Goal: Task Accomplishment & Management: Manage account settings

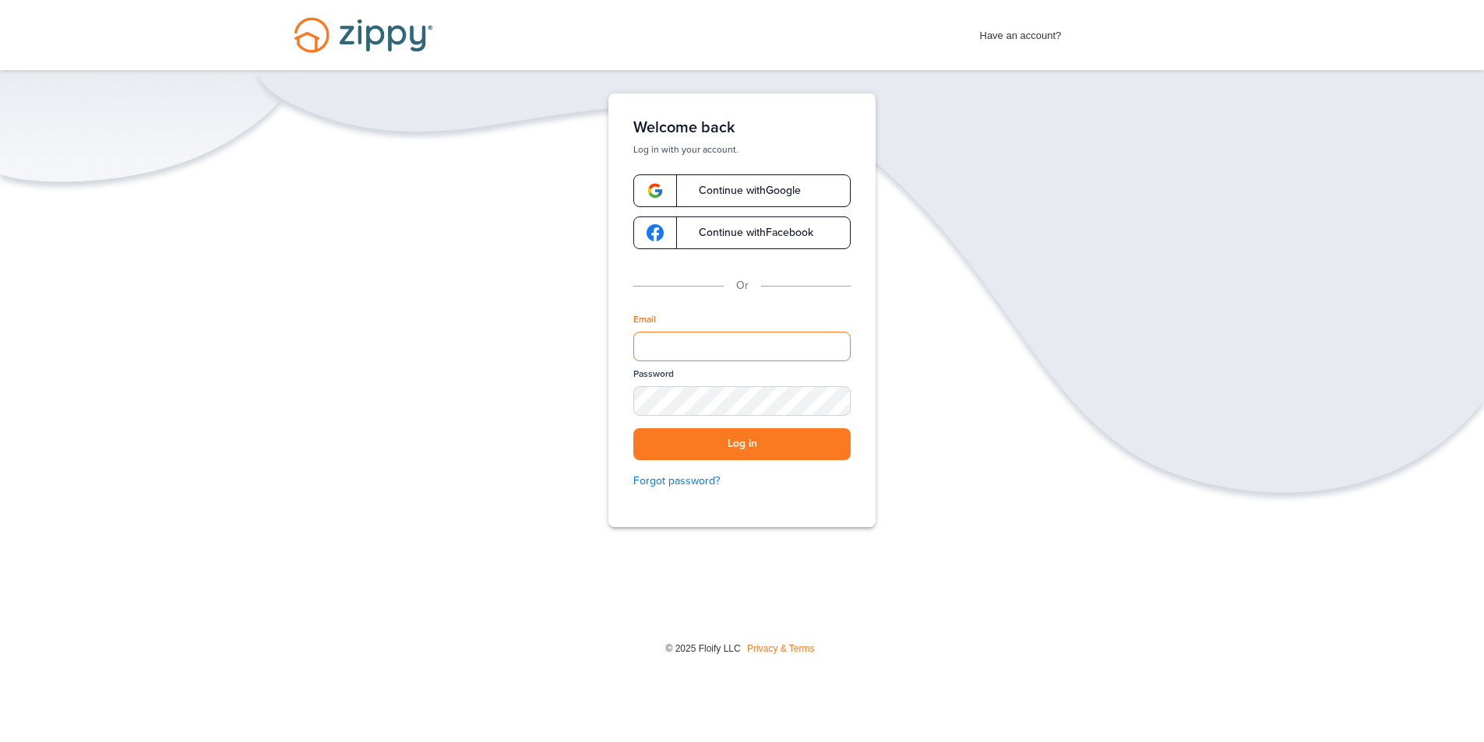
click at [643, 345] on input "Email" at bounding box center [741, 347] width 217 height 30
type input "**********"
click at [783, 442] on button "Log in" at bounding box center [741, 444] width 217 height 32
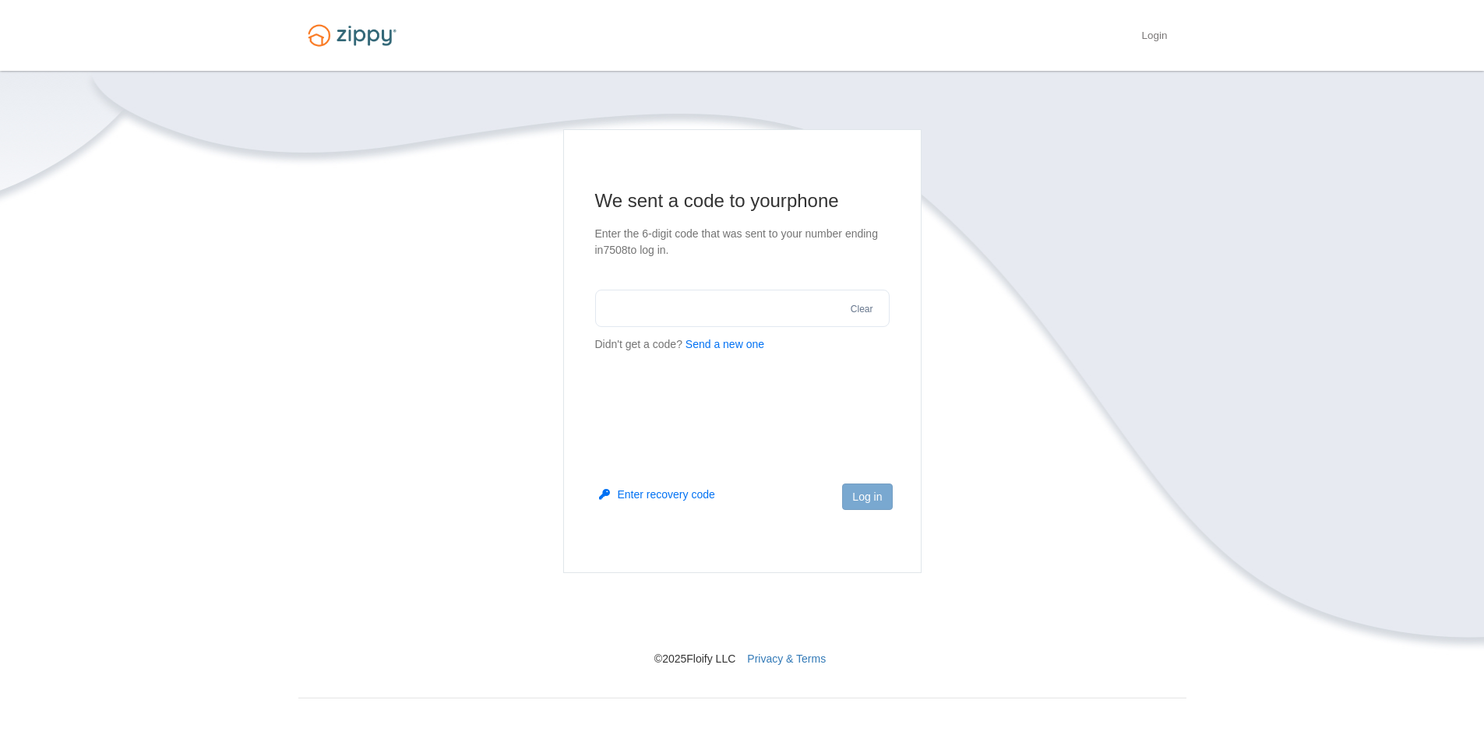
click at [729, 346] on button "Send a new one" at bounding box center [724, 344] width 79 height 16
click at [692, 314] on input "text" at bounding box center [742, 308] width 294 height 37
type input "******"
click at [879, 498] on button "Log in" at bounding box center [867, 497] width 50 height 26
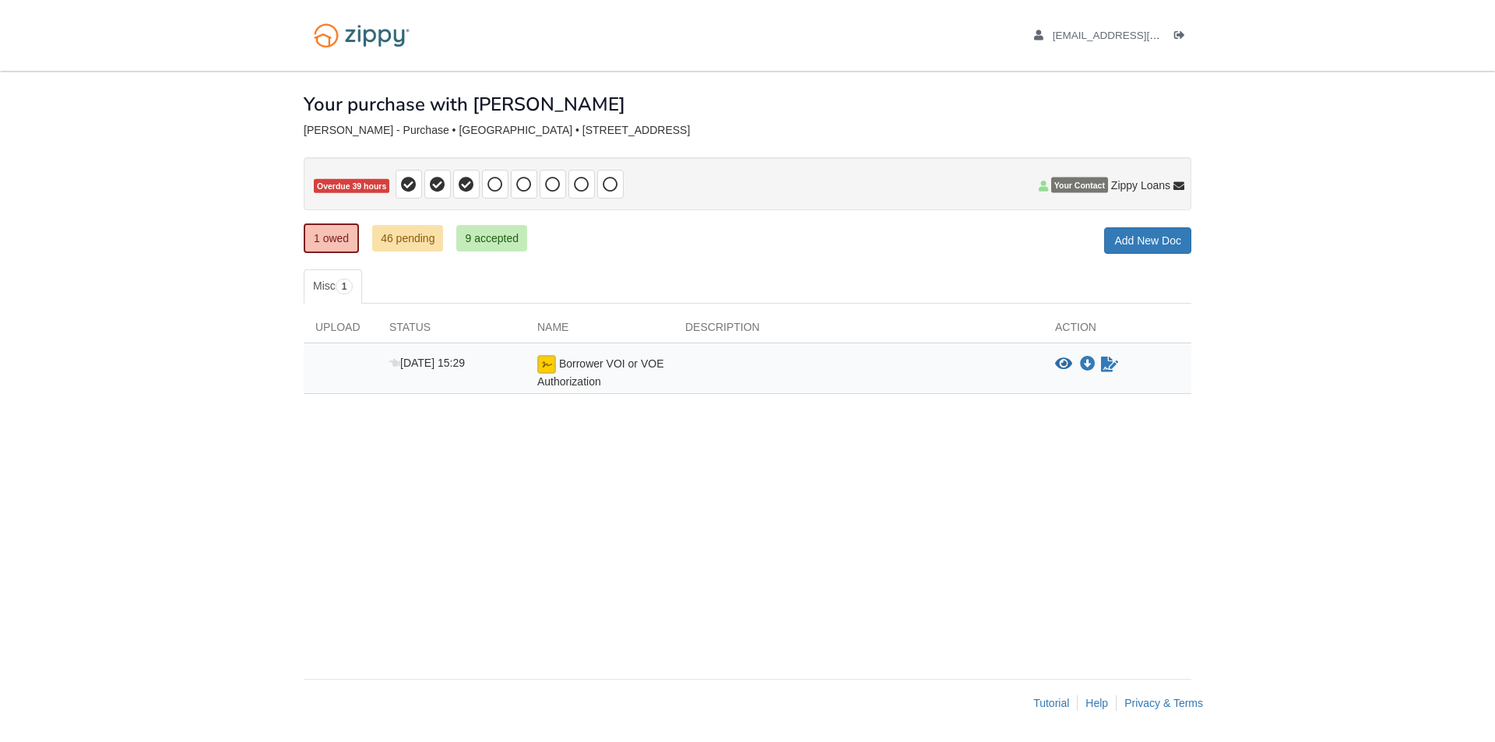
click at [538, 375] on span "Borrower VOI or VOE Authorization" at bounding box center [600, 373] width 126 height 30
click at [1114, 370] on icon "Waiting for your co-borrower to e-sign" at bounding box center [1109, 365] width 17 height 16
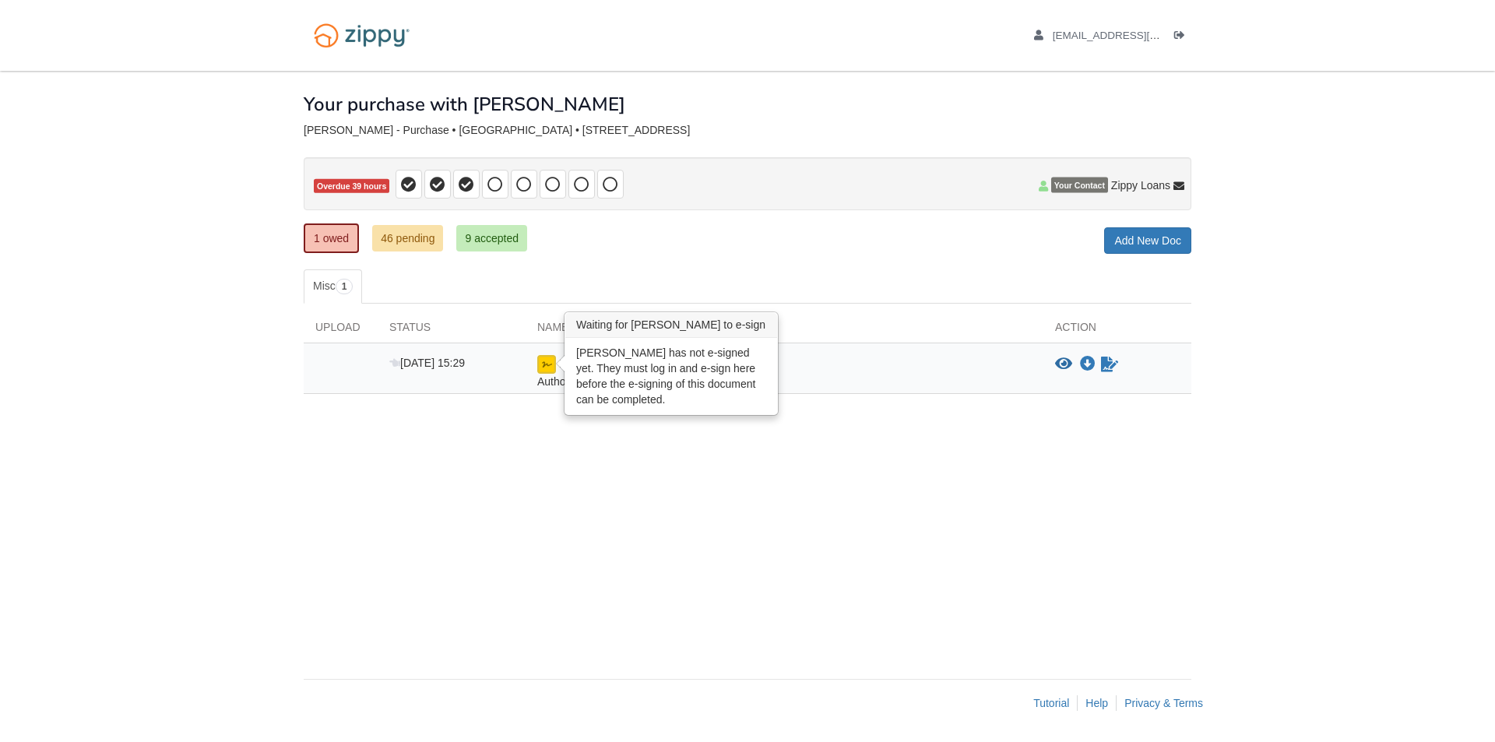
click at [543, 365] on img at bounding box center [546, 364] width 19 height 19
click at [547, 365] on img at bounding box center [546, 364] width 19 height 19
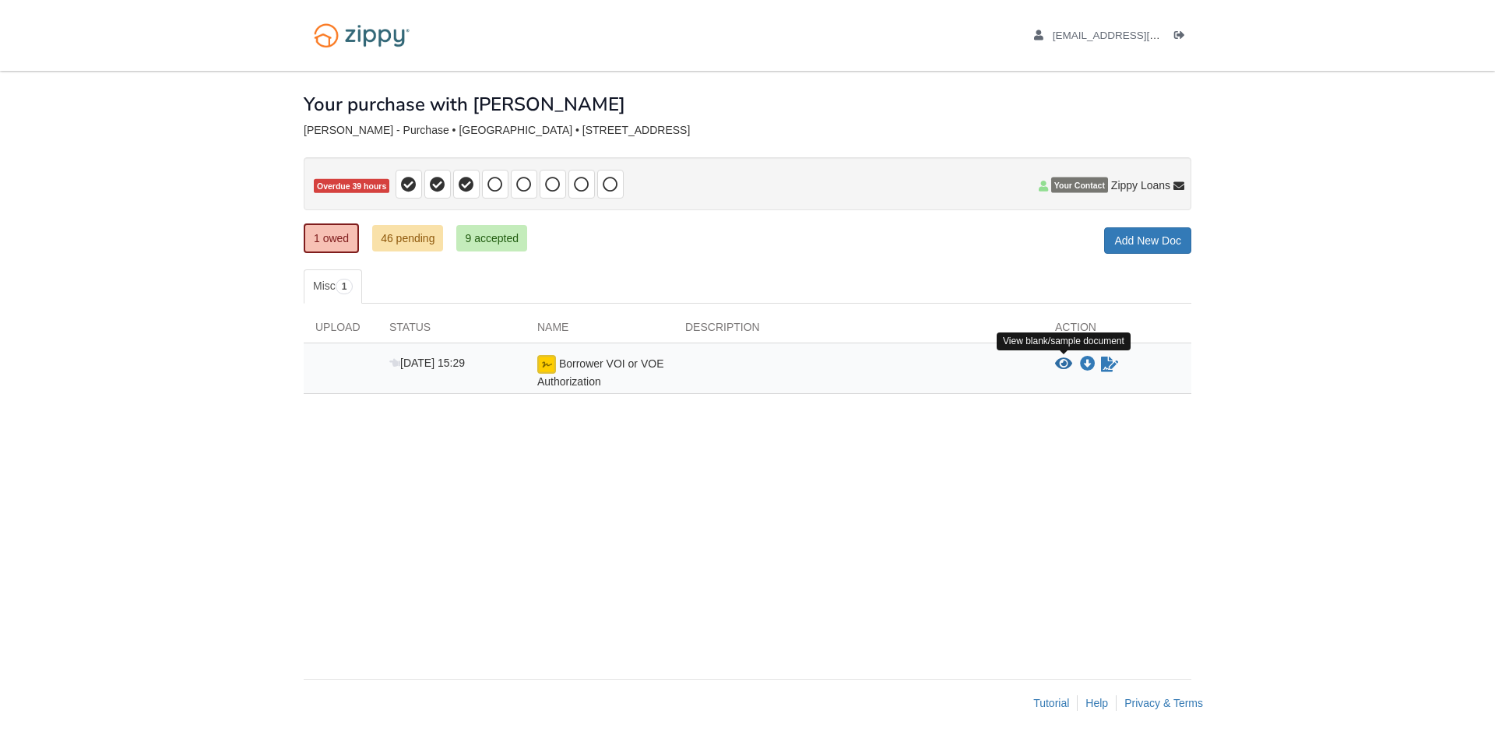
click at [1063, 364] on icon "View Borrower VOI or VOE Authorization" at bounding box center [1063, 365] width 17 height 16
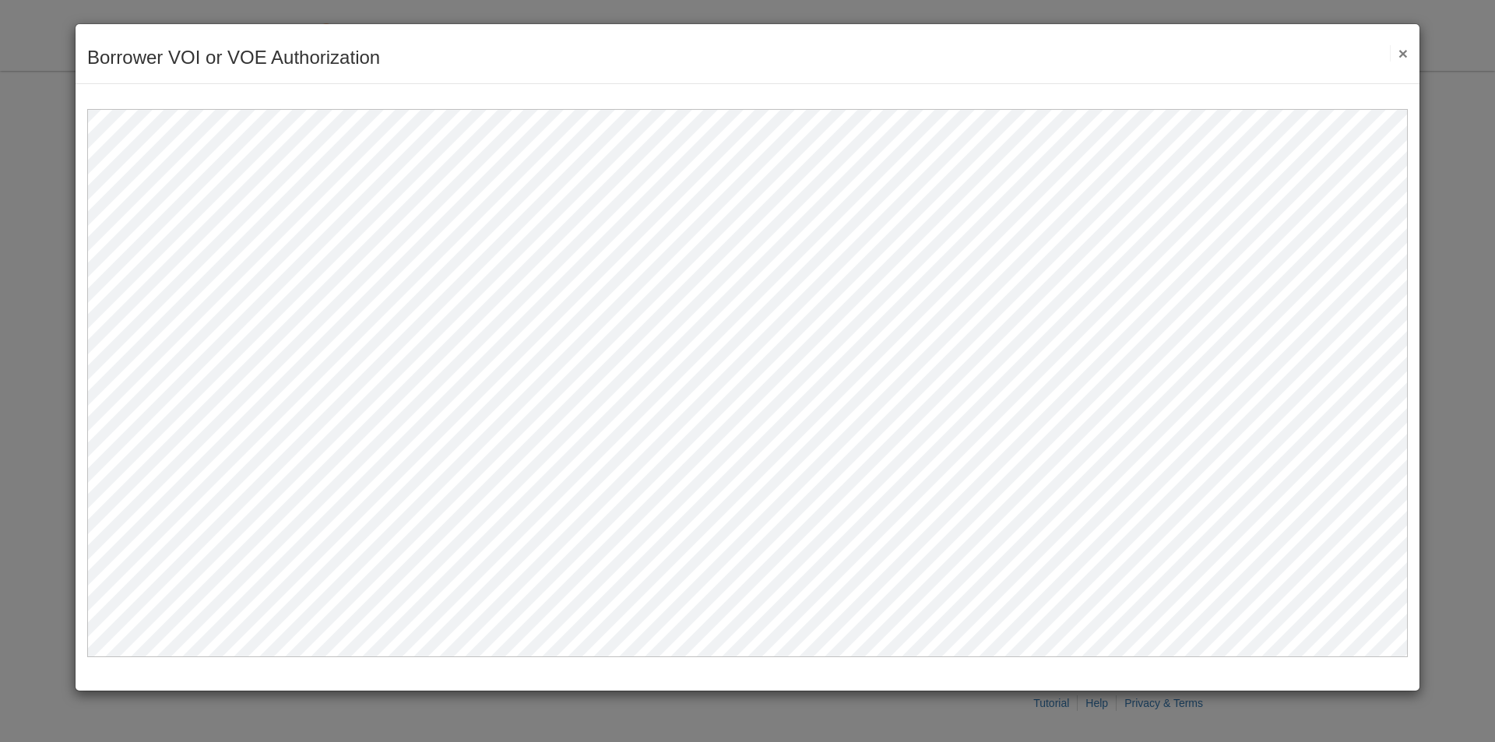
click at [1400, 51] on button "×" at bounding box center [1399, 53] width 18 height 16
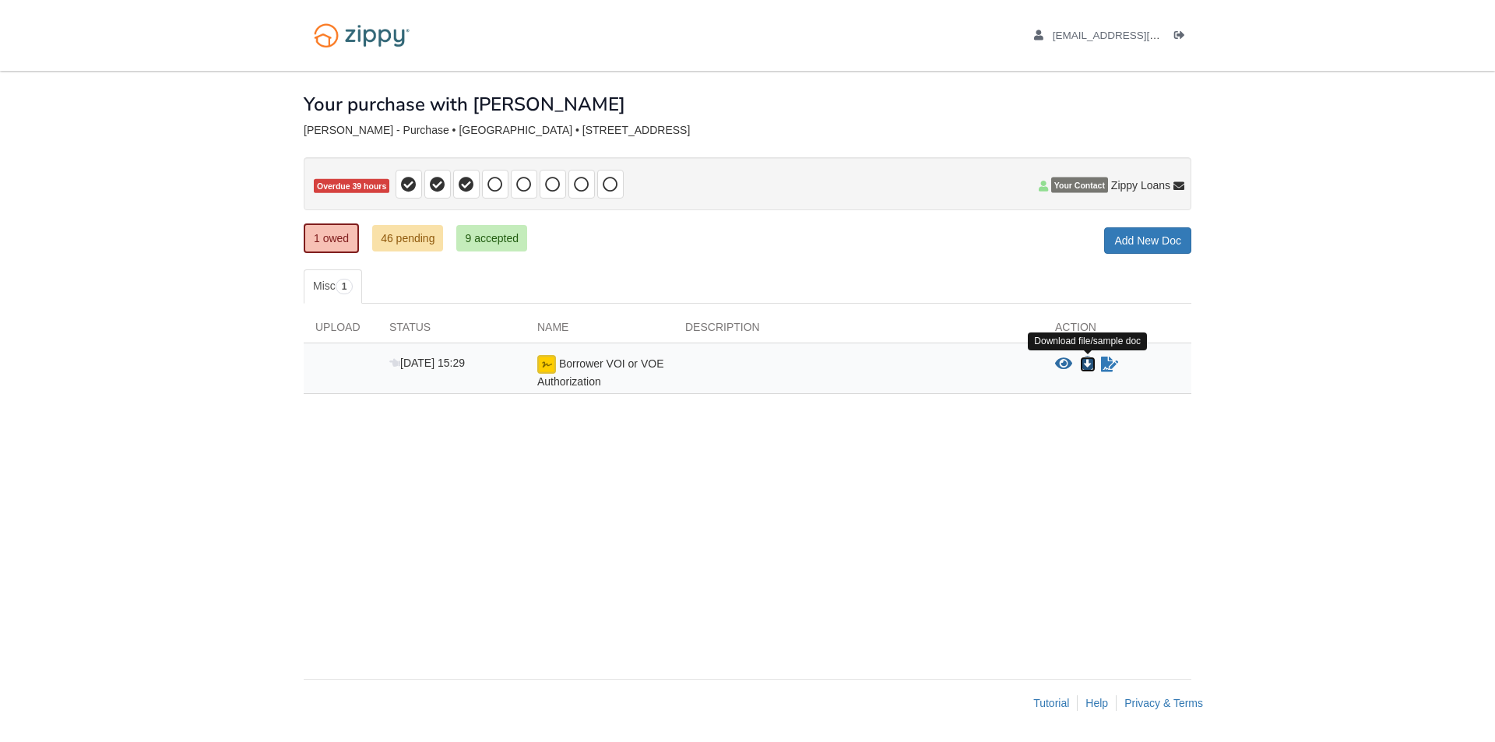
click at [1088, 363] on icon "Download Borrower VOI or VOE Authorization" at bounding box center [1088, 365] width 16 height 16
click at [417, 234] on link "46 pending" at bounding box center [407, 238] width 71 height 26
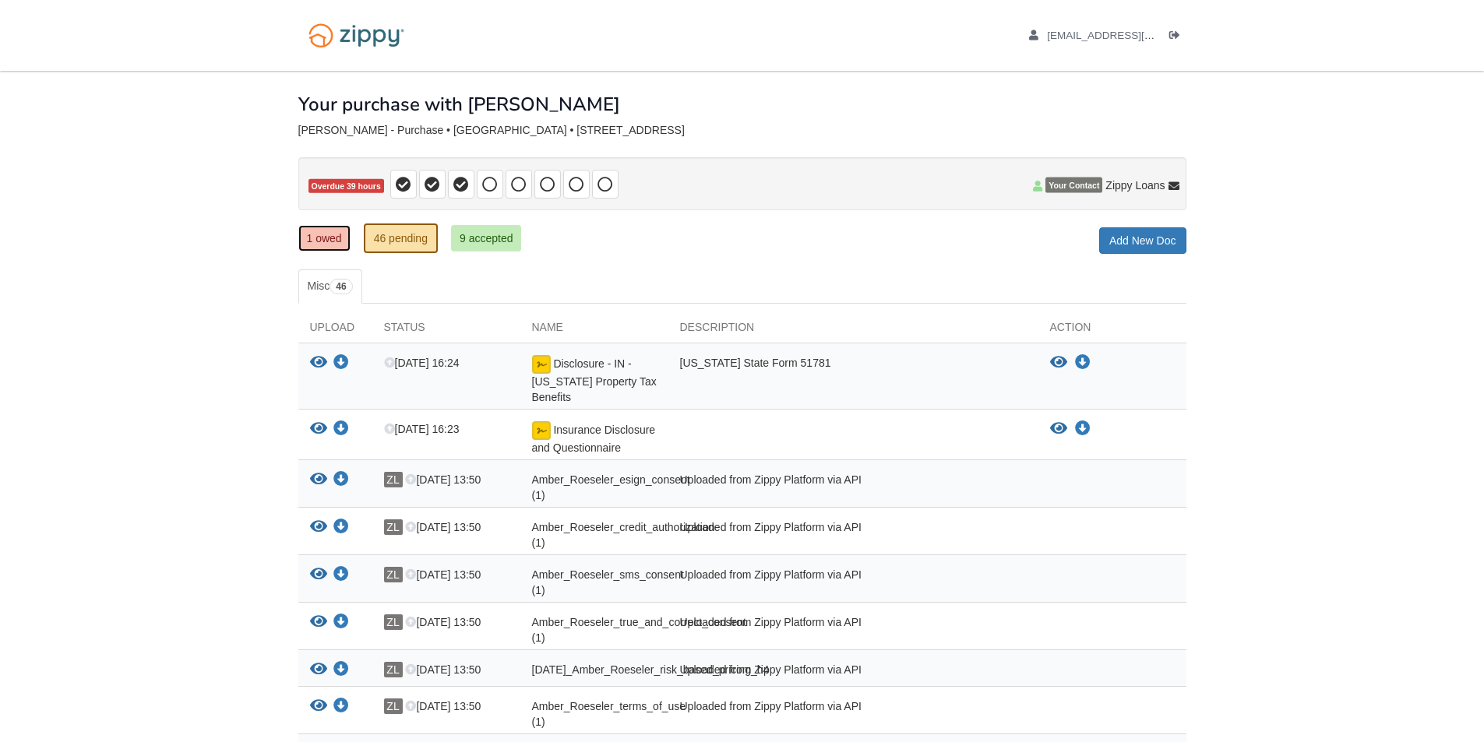
click at [308, 233] on link "1 owed" at bounding box center [324, 238] width 52 height 26
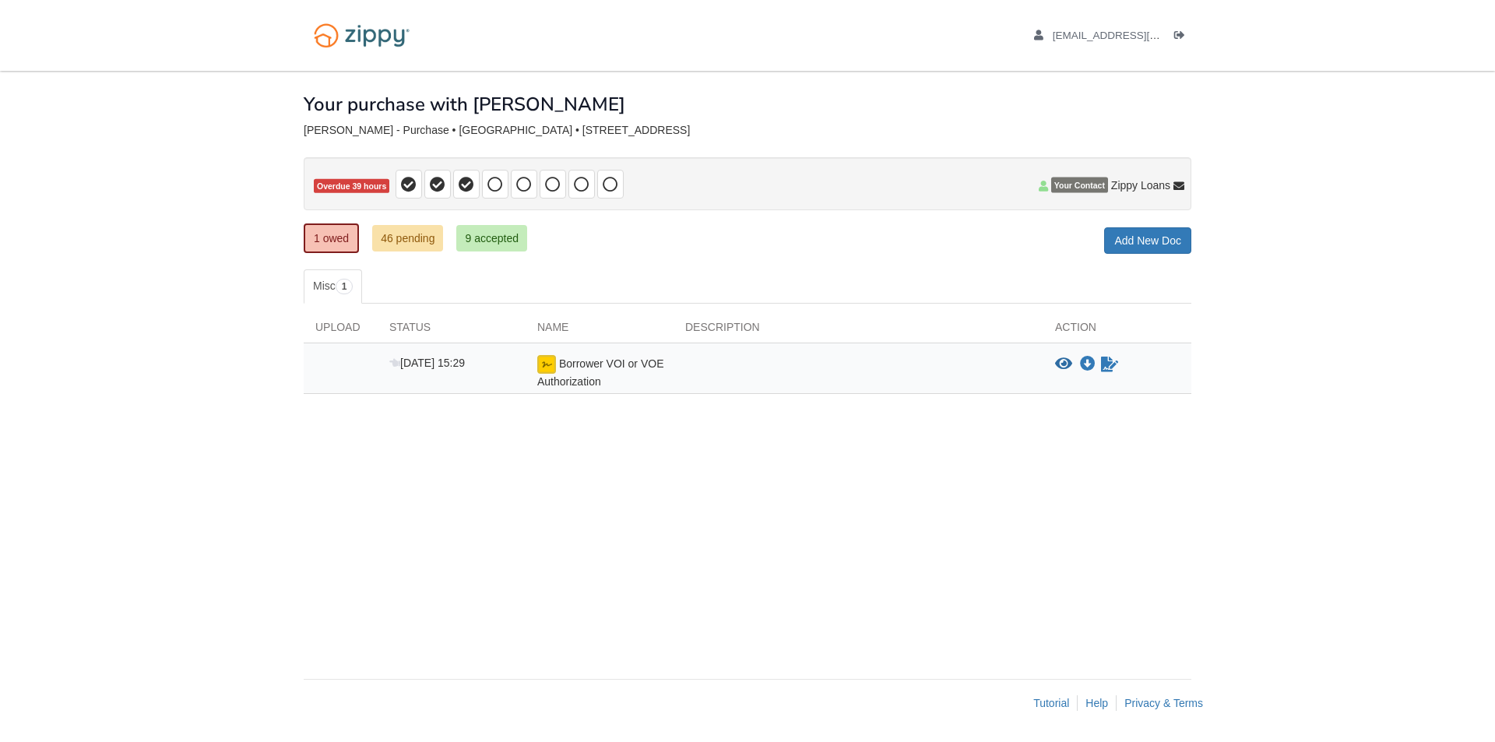
click at [1029, 460] on div "× × × Pending Add Document Notice document will be included in the email sent t…" at bounding box center [748, 367] width 888 height 593
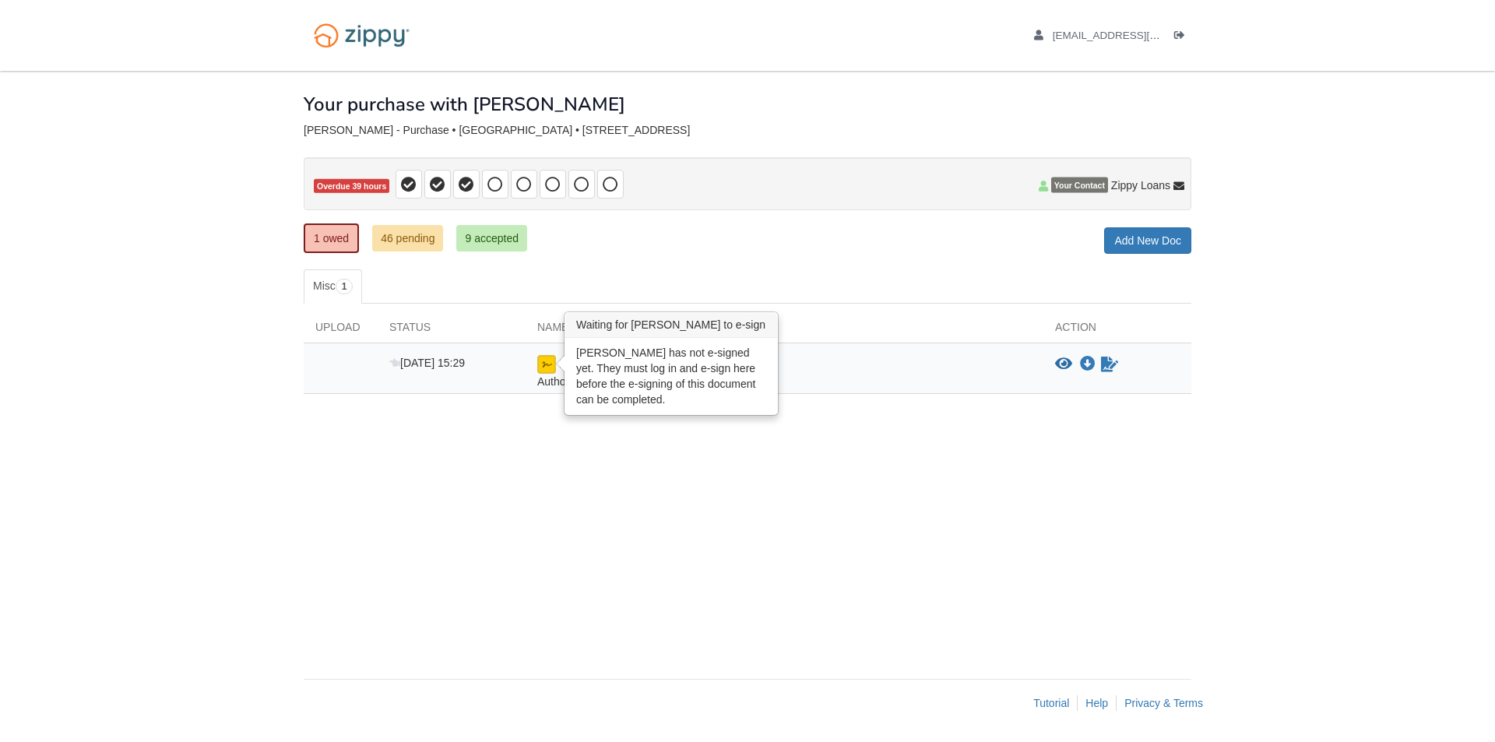
click at [542, 363] on img at bounding box center [546, 364] width 19 height 19
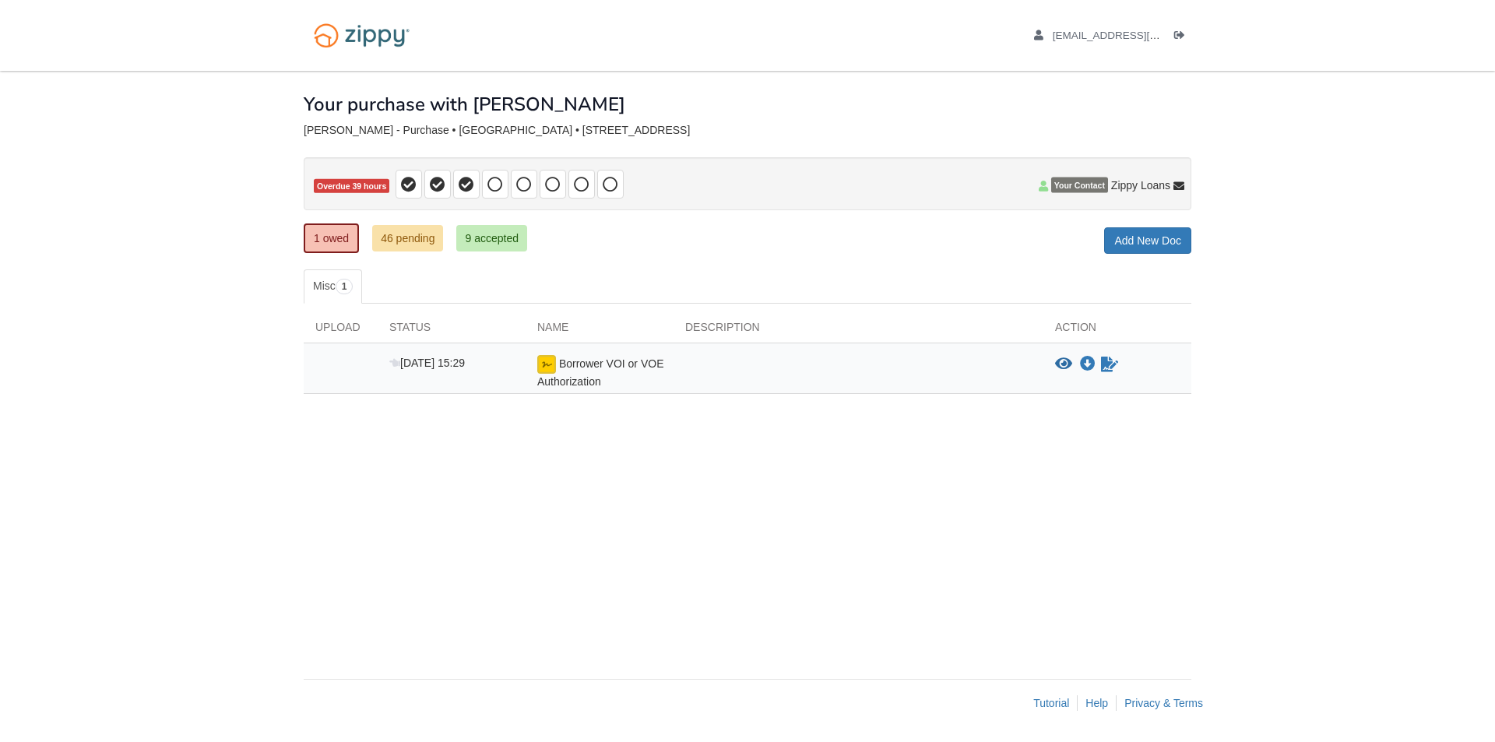
click at [613, 373] on div "Borrower VOI or VOE Authorization" at bounding box center [600, 372] width 148 height 34
click at [1093, 364] on icon "Download Borrower VOI or VOE Authorization" at bounding box center [1088, 365] width 16 height 16
click at [1108, 367] on icon "Waiting for your co-borrower to e-sign" at bounding box center [1109, 365] width 17 height 16
click at [585, 378] on span "Borrower VOI or VOE Authorization" at bounding box center [600, 373] width 126 height 30
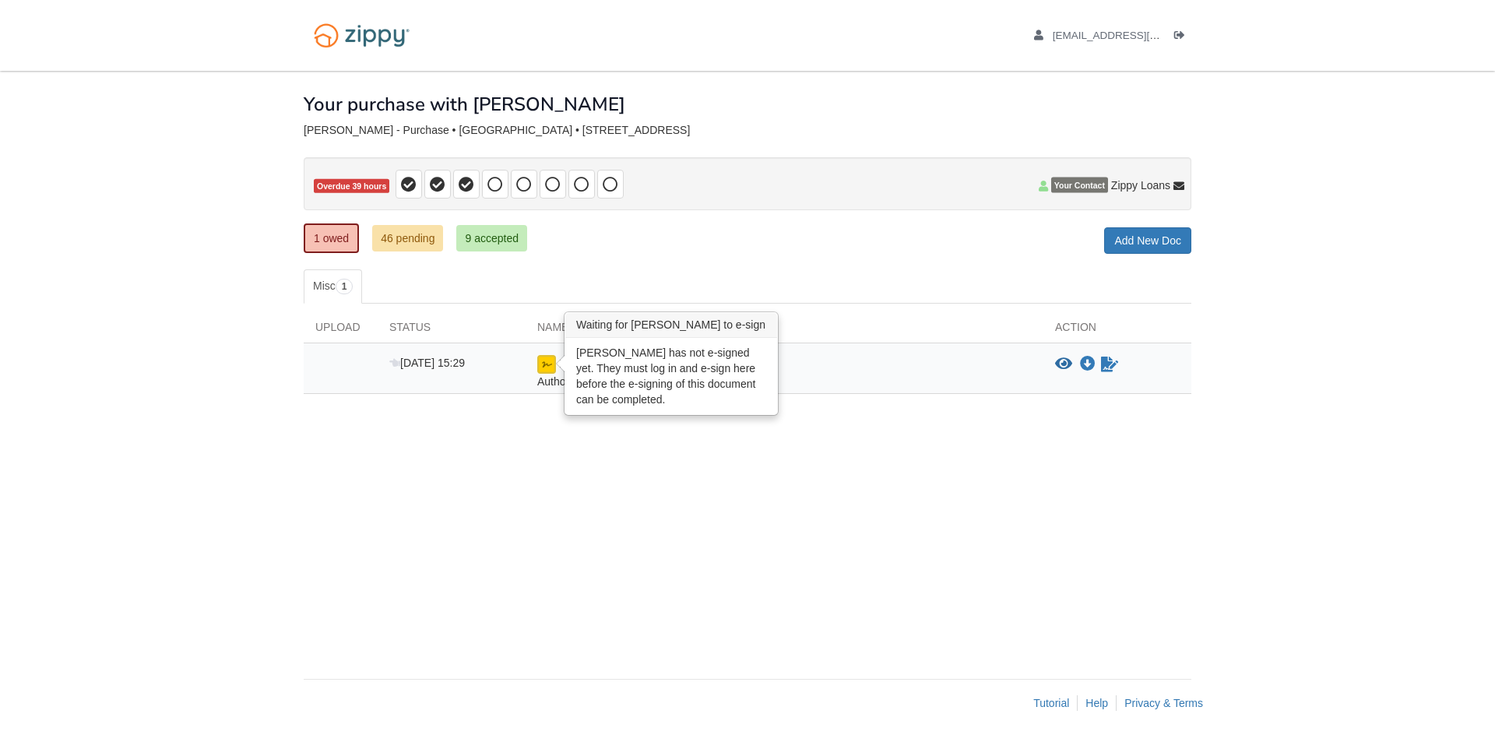
click at [538, 363] on img at bounding box center [546, 364] width 19 height 19
click at [548, 365] on img at bounding box center [546, 364] width 19 height 19
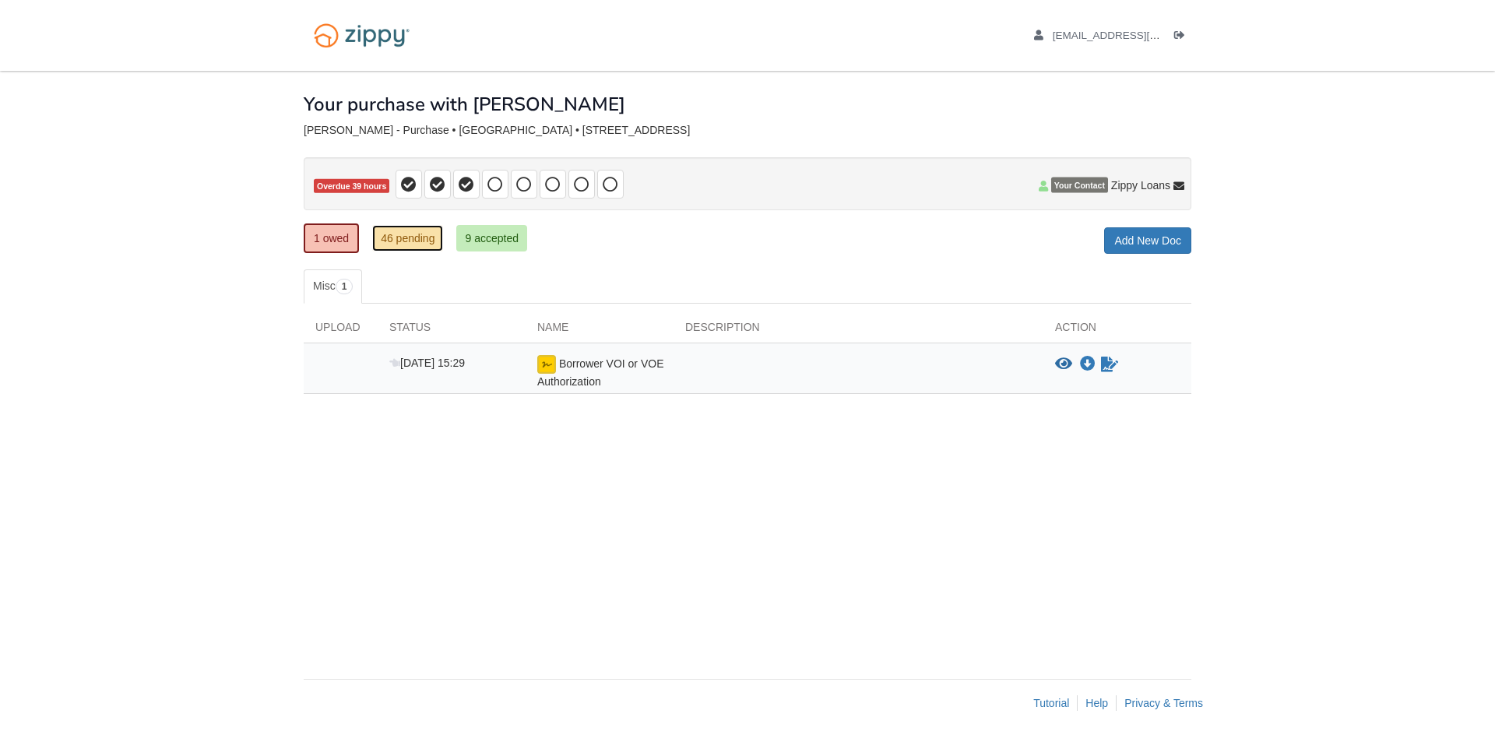
click at [421, 241] on link "46 pending" at bounding box center [407, 238] width 71 height 26
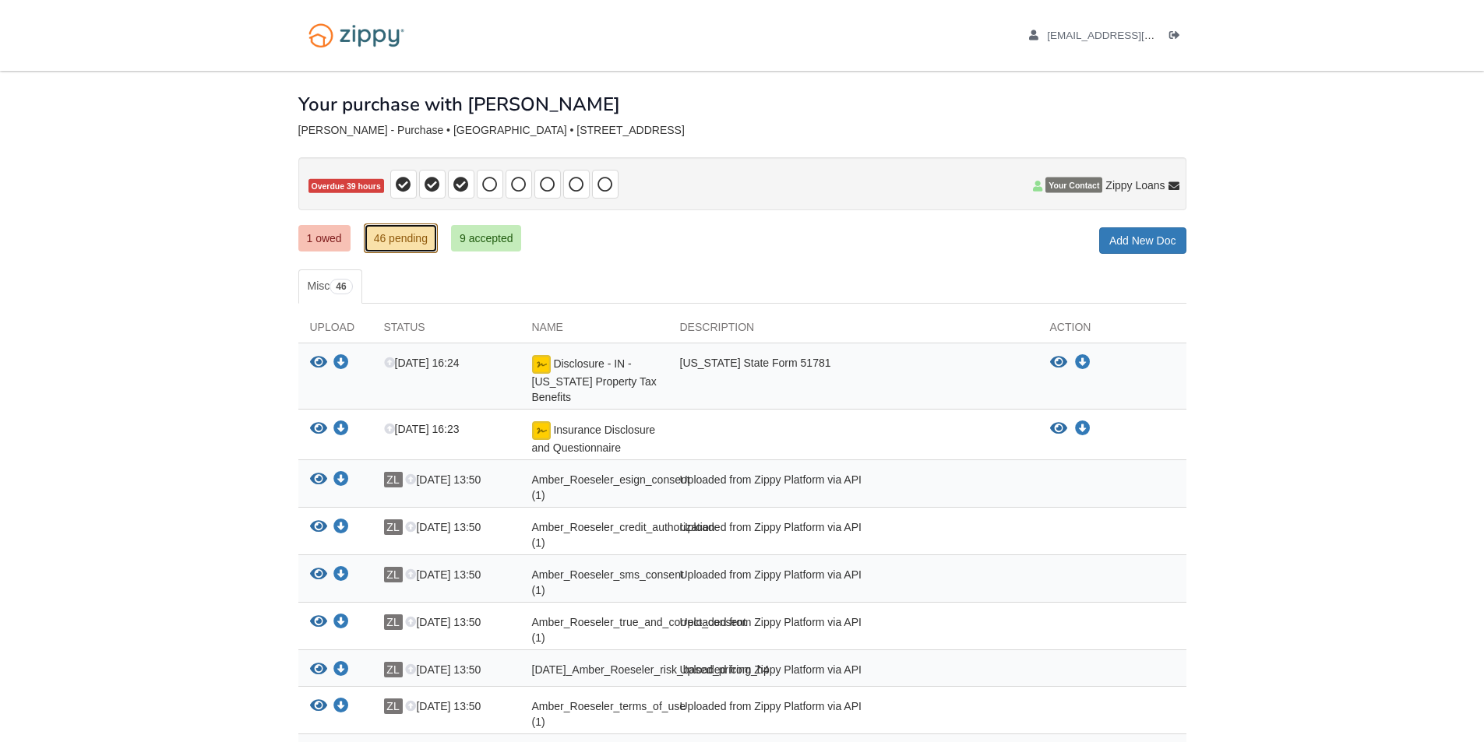
click at [410, 240] on link "46 pending" at bounding box center [401, 239] width 74 height 30
click at [503, 238] on link "9 accepted" at bounding box center [486, 238] width 71 height 26
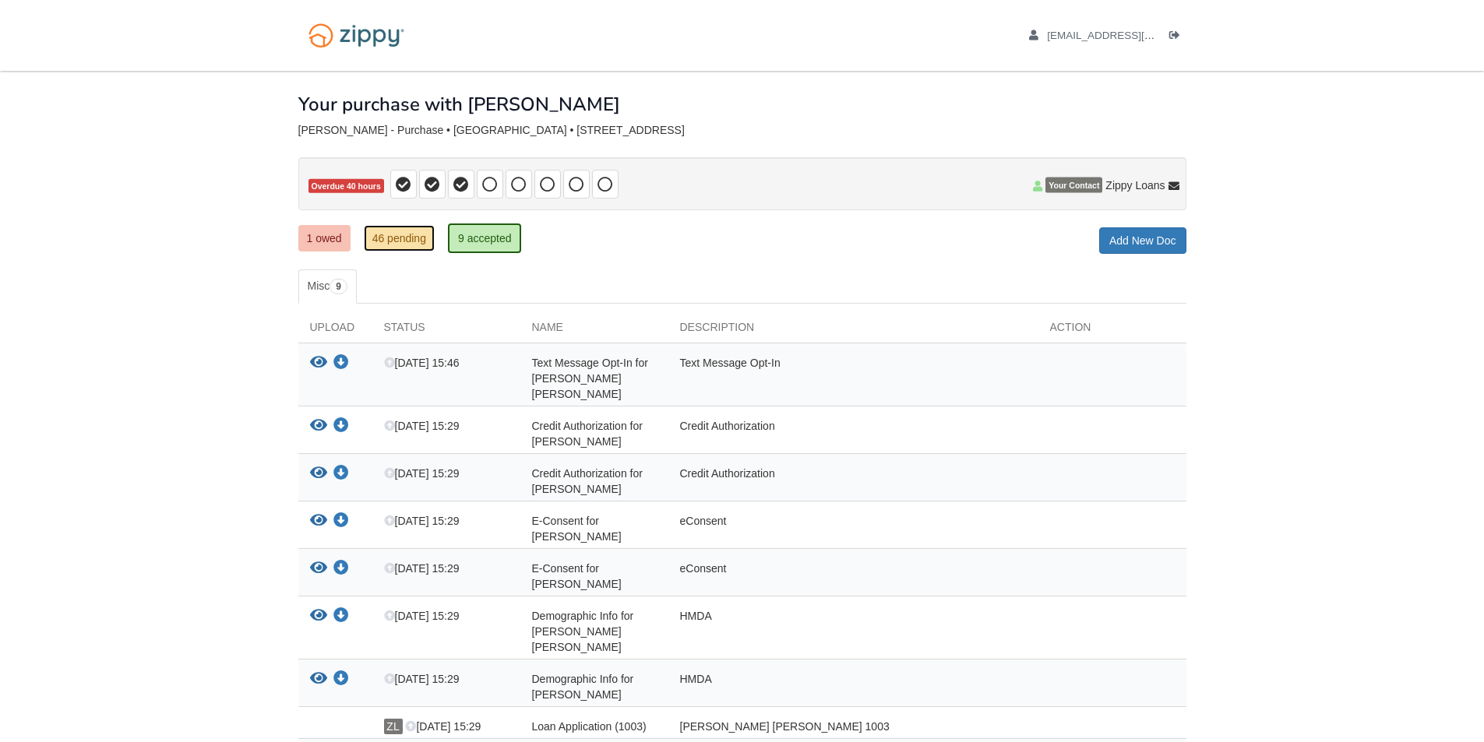
click at [405, 235] on link "46 pending" at bounding box center [399, 238] width 71 height 26
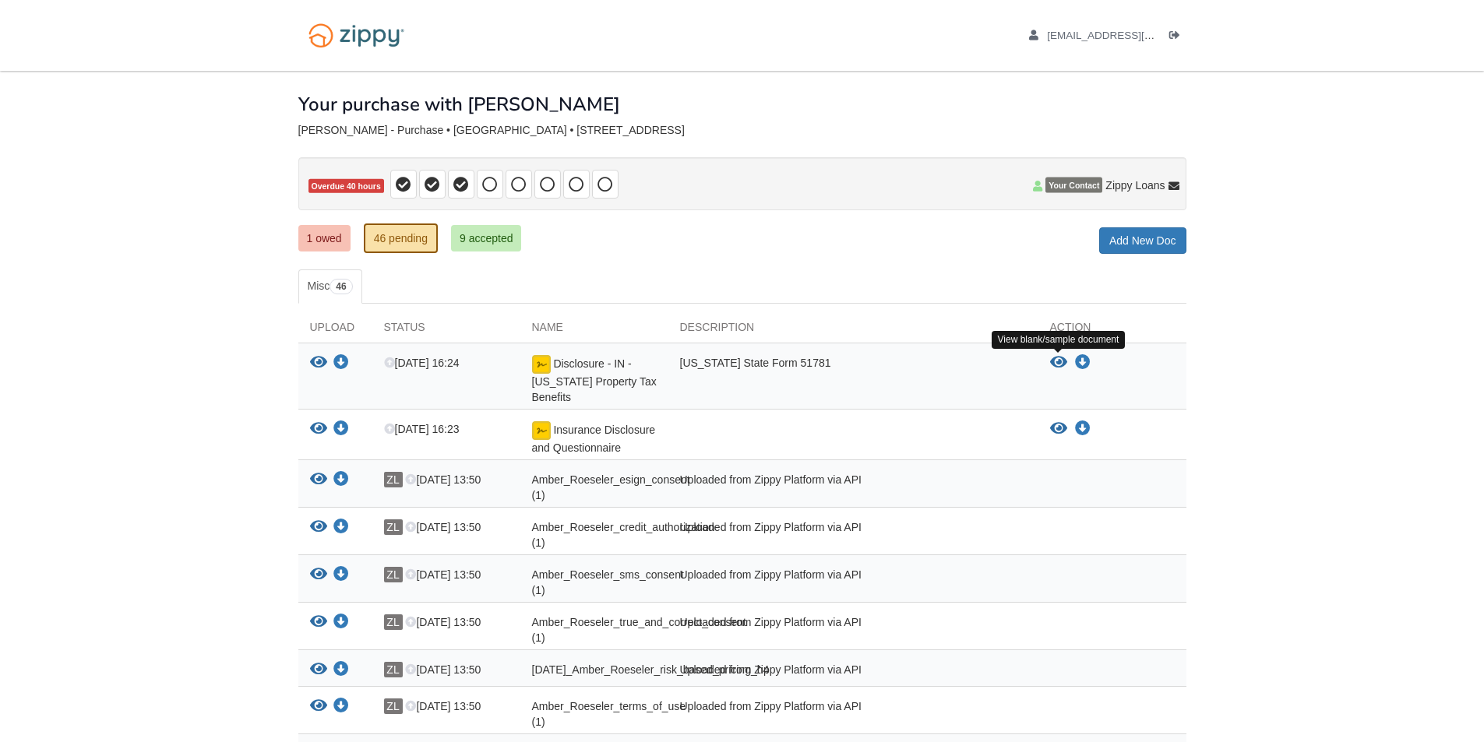
click at [1059, 361] on icon "View Disclosure - IN - Indiana Property Tax Benefits" at bounding box center [1058, 363] width 17 height 16
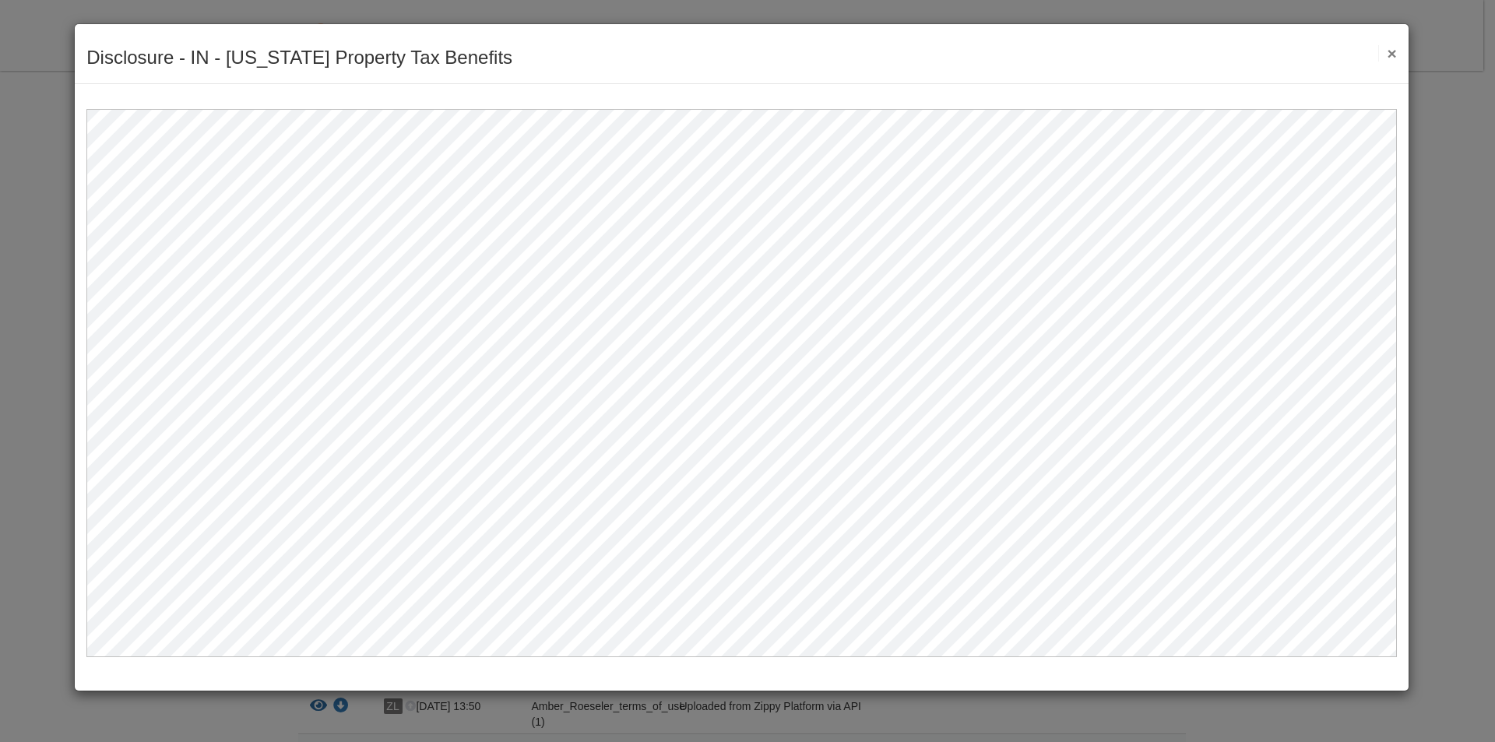
click at [1388, 49] on button "×" at bounding box center [1388, 53] width 18 height 16
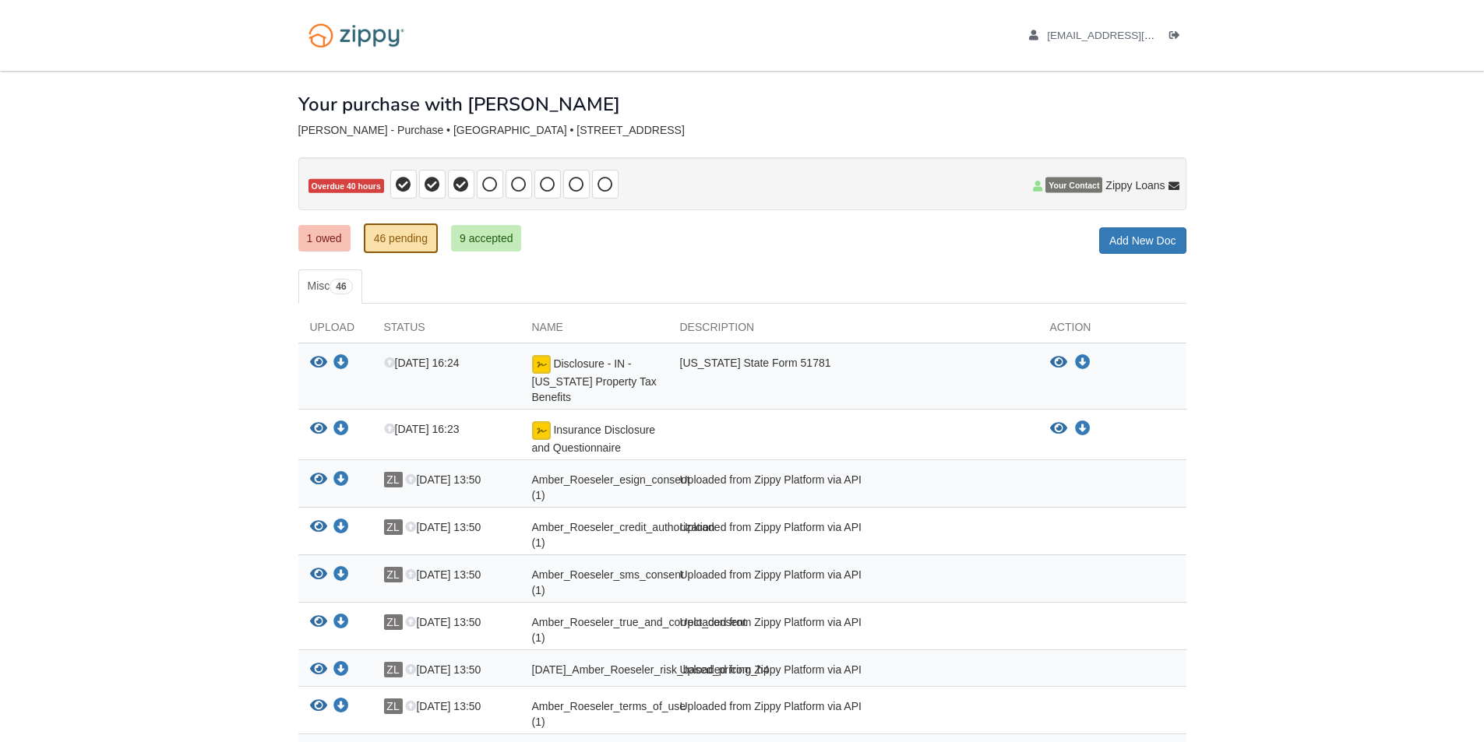
click at [591, 432] on span "Insurance Disclosure and Questionnaire" at bounding box center [594, 439] width 124 height 30
click at [1083, 355] on icon "Download Disclosure - IN - Indiana Property Tax Benefits" at bounding box center [1083, 363] width 16 height 16
click at [1082, 358] on icon "Download Disclosure - IN - Indiana Property Tax Benefits" at bounding box center [1083, 363] width 16 height 16
click at [1082, 426] on icon "Download Insurance Disclosure and Questionnaire" at bounding box center [1083, 429] width 16 height 16
click at [1171, 174] on div "Zippy Loans [PHONE_NUMBER] [EMAIL_ADDRESS][DOMAIN_NAME]" at bounding box center [1130, 142] width 97 height 70
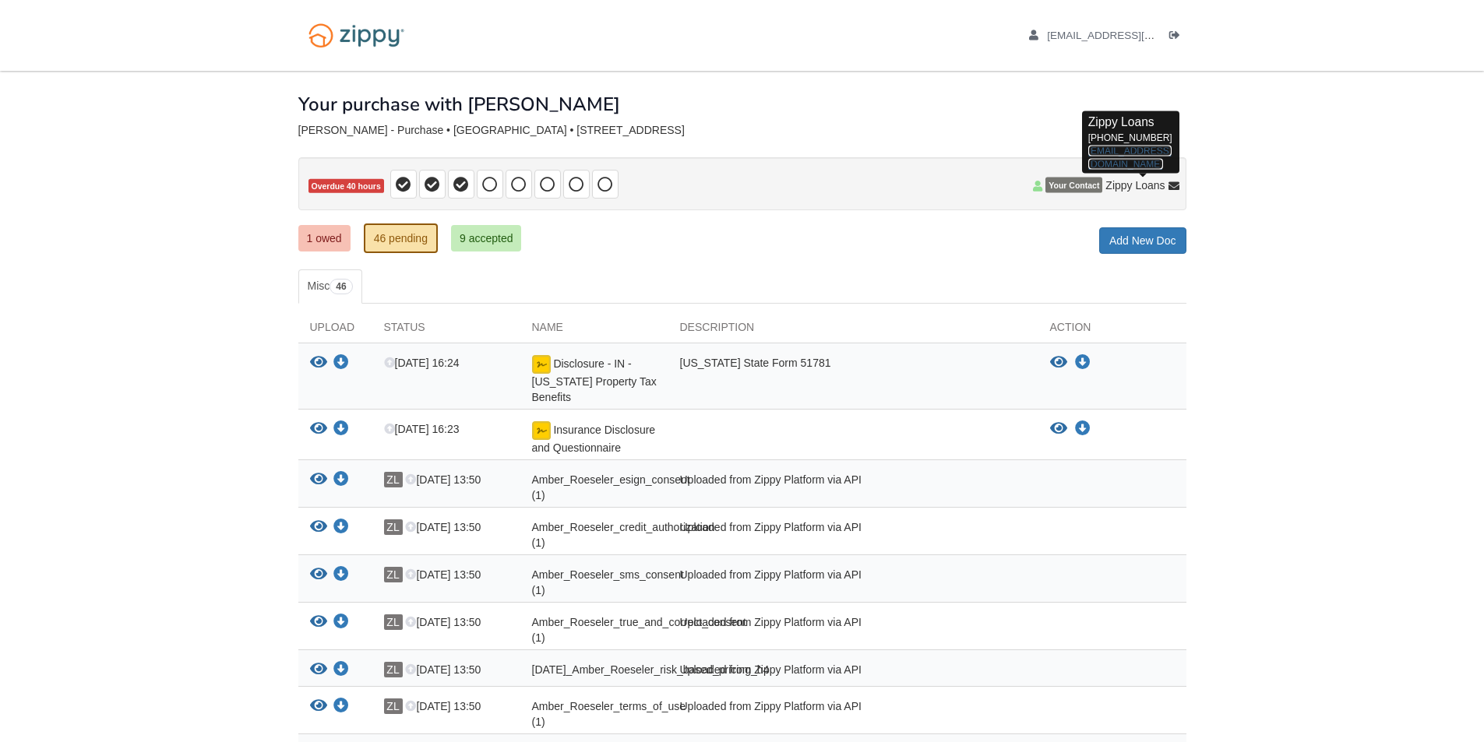
click at [1155, 150] on link "[EMAIL_ADDRESS][DOMAIN_NAME]" at bounding box center [1129, 157] width 83 height 24
click at [1157, 150] on link "[EMAIL_ADDRESS][DOMAIN_NAME]" at bounding box center [1129, 157] width 83 height 24
